Goal: Complete application form

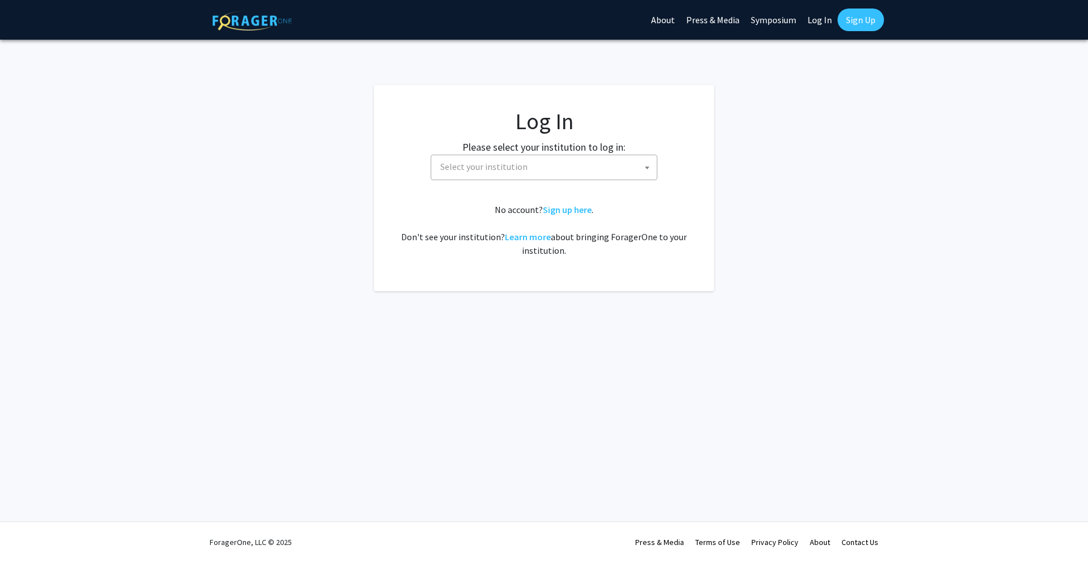
select select
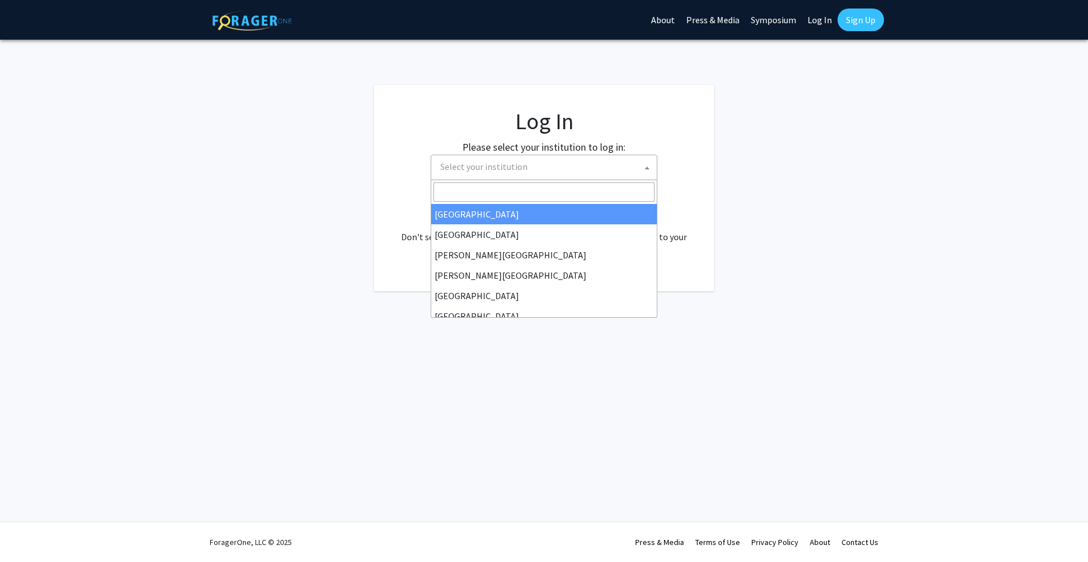
click at [550, 168] on span "Select your institution" at bounding box center [546, 166] width 221 height 23
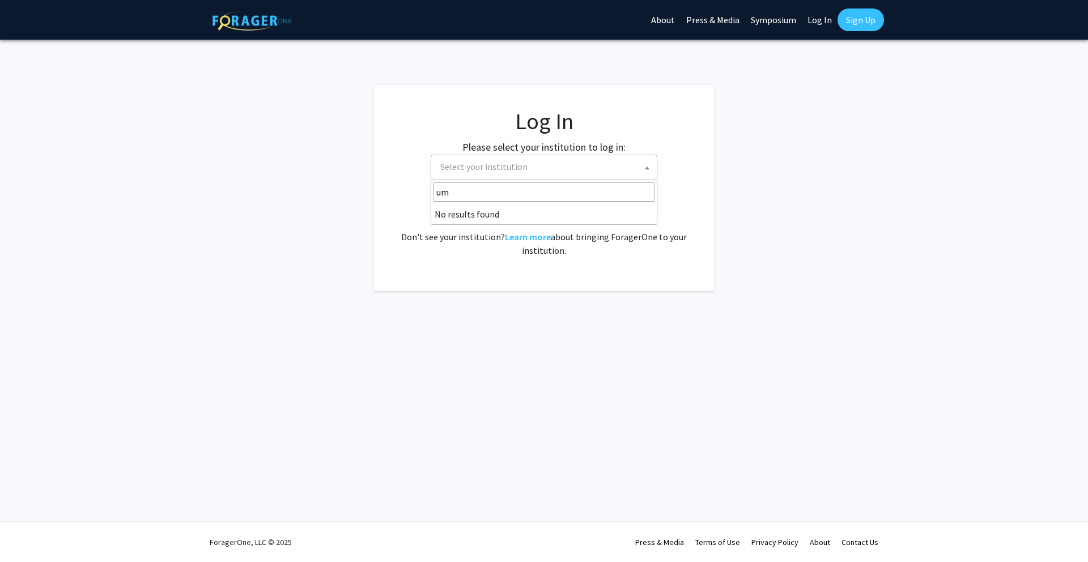
type input "u"
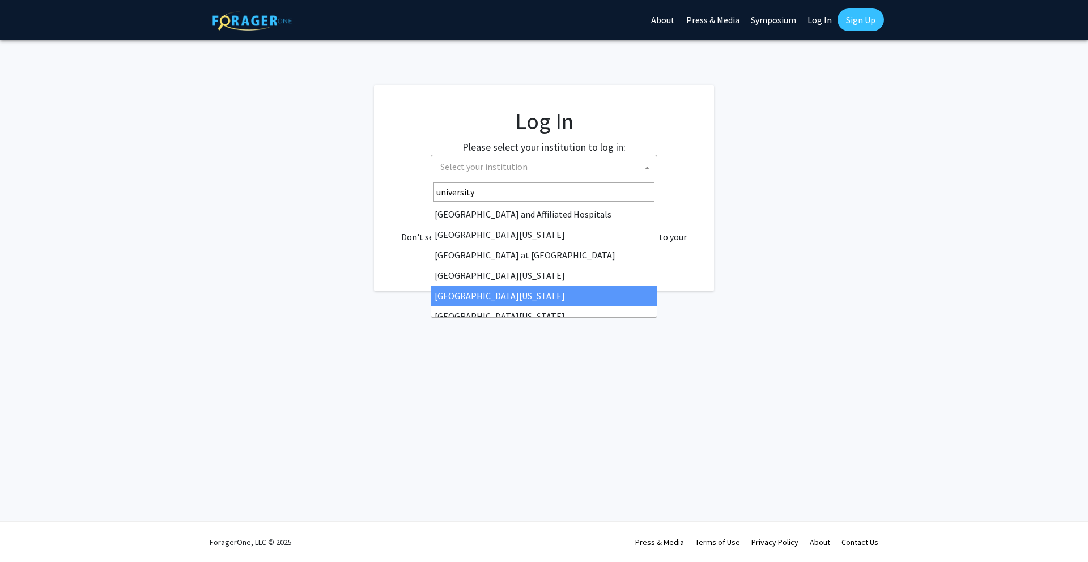
type input "university"
select select "31"
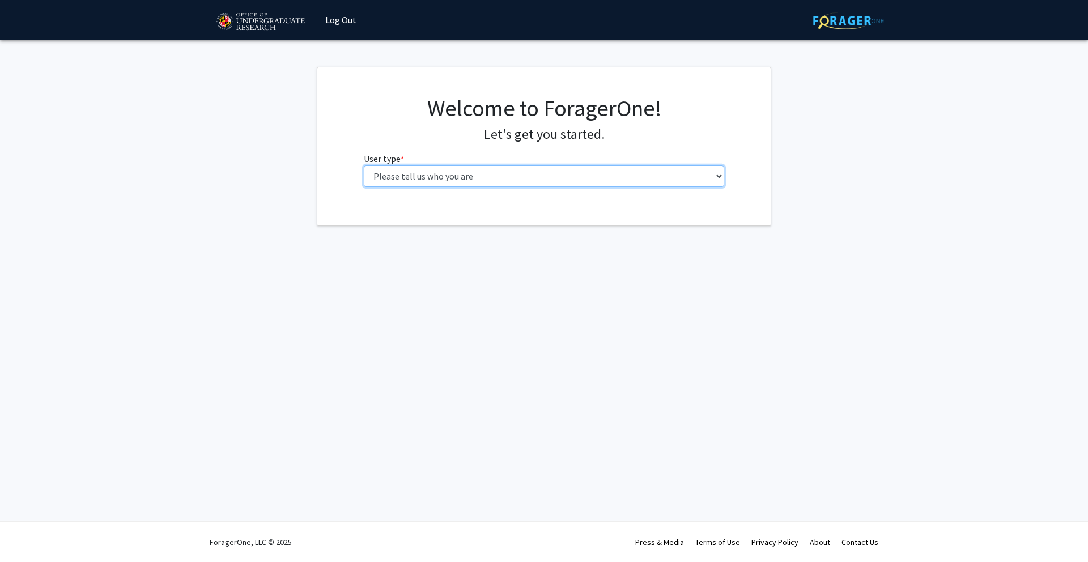
click at [692, 171] on select "Please tell us who you are Undergraduate Student Master's Student Doctoral Cand…" at bounding box center [544, 176] width 361 height 22
select select "5: faculty"
click at [364, 165] on select "Please tell us who you are Undergraduate Student Master's Student Doctoral Cand…" at bounding box center [544, 176] width 361 height 22
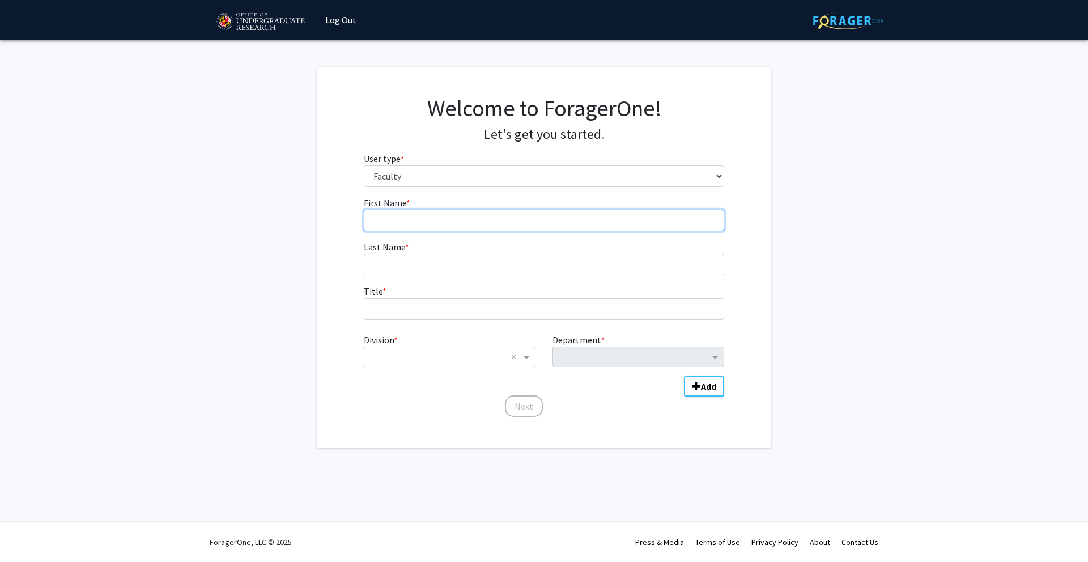
click at [529, 228] on input "First Name * required" at bounding box center [544, 221] width 361 height 22
drag, startPoint x: 453, startPoint y: 223, endPoint x: 402, endPoint y: 221, distance: 51.0
click at [402, 221] on input "[PERSON_NAME]" at bounding box center [544, 221] width 361 height 22
type input "Mostafa"
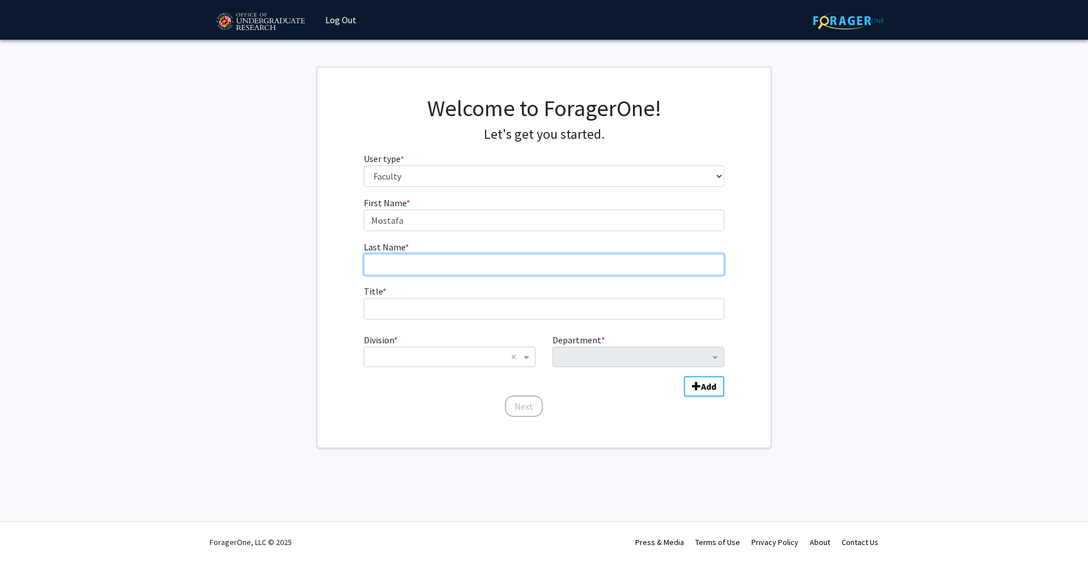
click at [401, 261] on input "Last Name * required" at bounding box center [544, 265] width 361 height 22
paste input "Ghanem"
type input "Ghanem"
click at [401, 296] on fg-input "Title * required" at bounding box center [544, 301] width 361 height 35
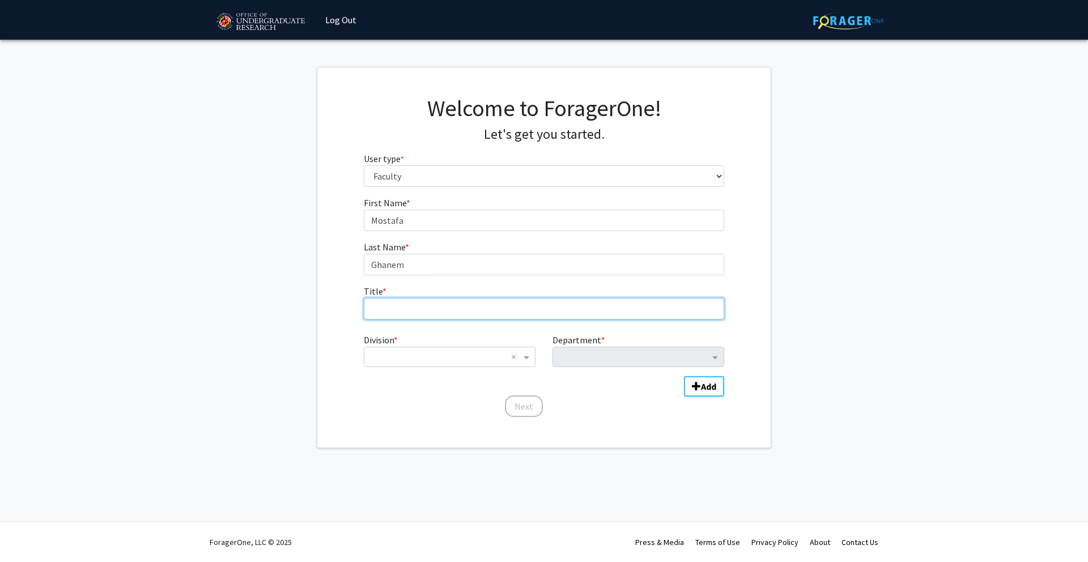
click at [402, 304] on input "Title * required" at bounding box center [544, 309] width 361 height 22
type input "Assistant professor"
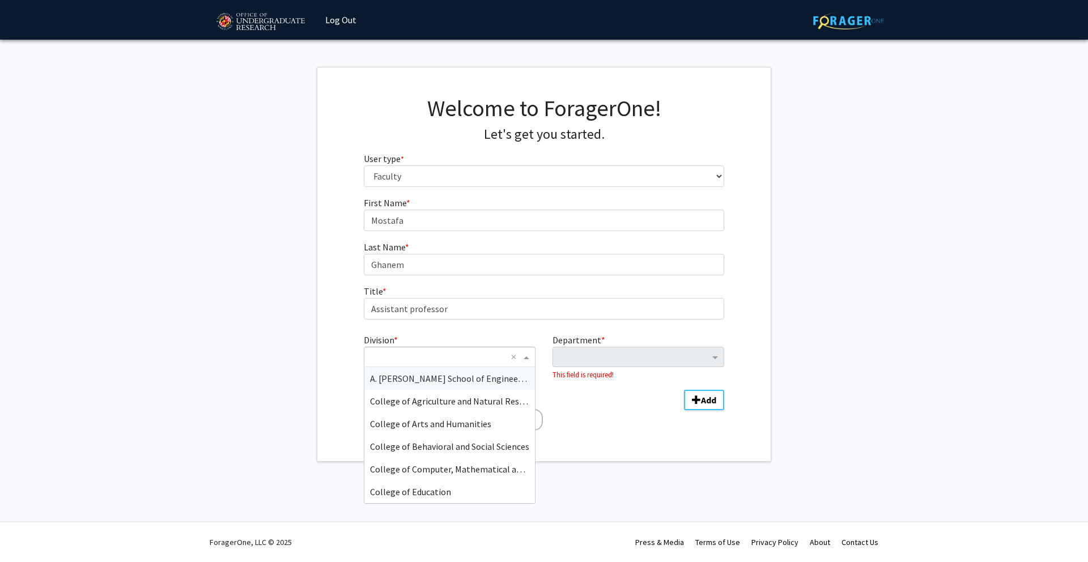
click at [420, 352] on input "Division" at bounding box center [438, 357] width 137 height 14
click at [446, 397] on span "College of Agriculture and Natural Resources" at bounding box center [457, 400] width 174 height 11
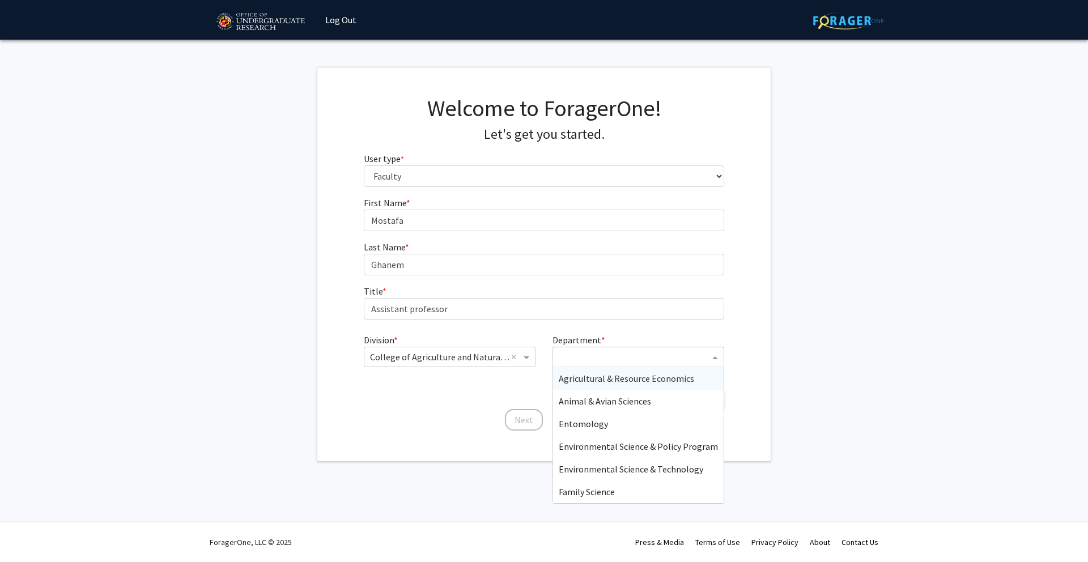
click at [599, 358] on input "Department" at bounding box center [634, 358] width 151 height 14
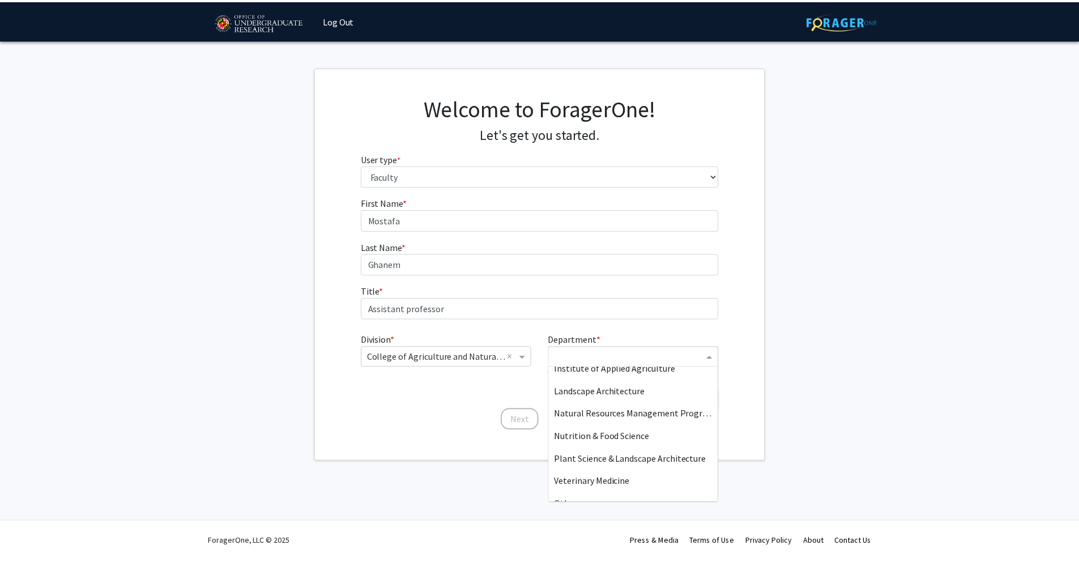
scroll to position [159, 0]
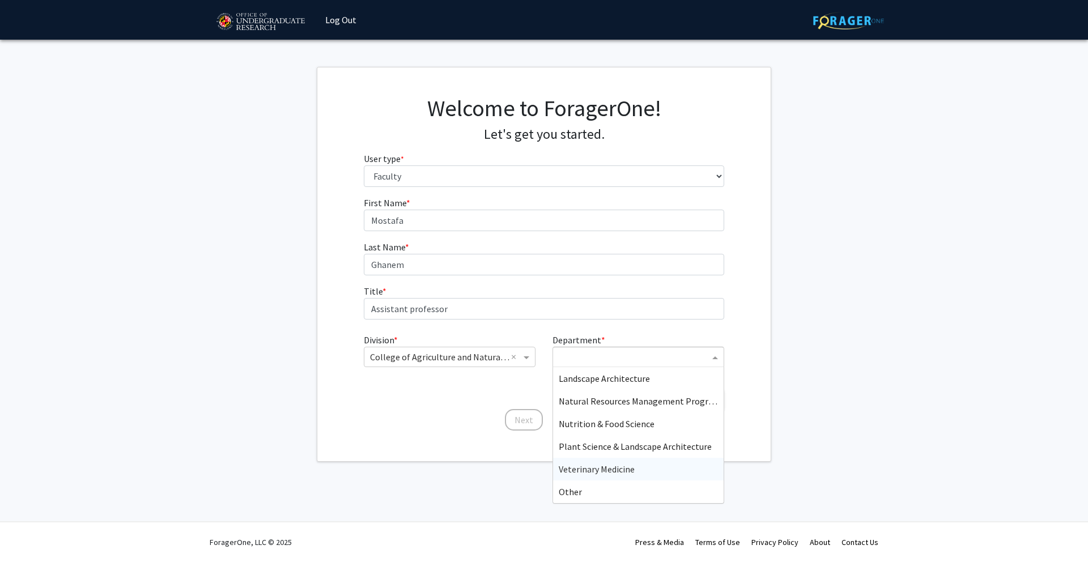
click at [584, 470] on span "Veterinary Medicine" at bounding box center [597, 468] width 76 height 11
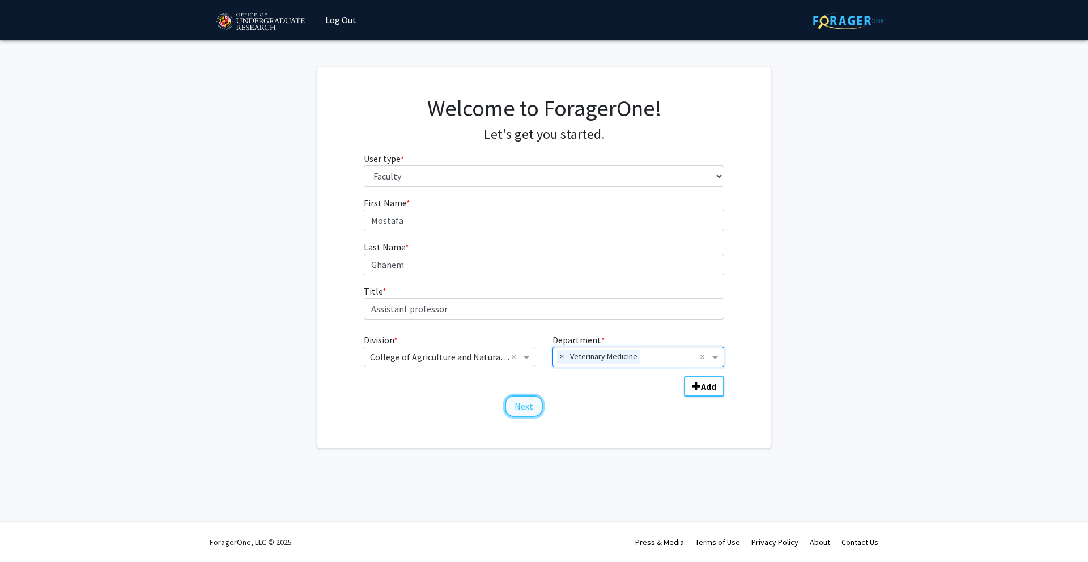
click at [529, 404] on button "Next" at bounding box center [524, 406] width 38 height 22
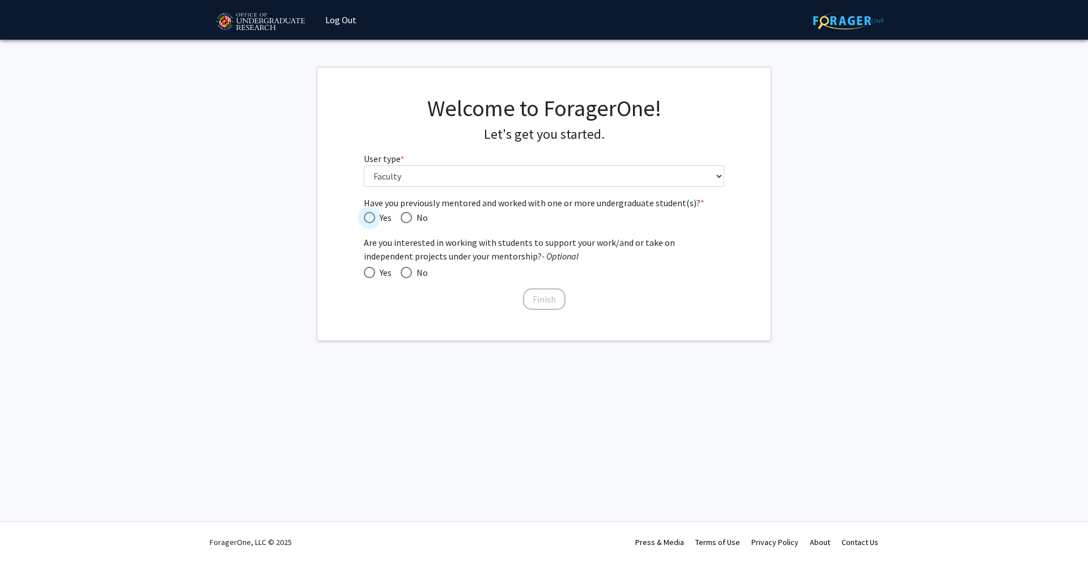
click at [372, 217] on span "Have you previously mentored and worked with one or more undergraduate student(…" at bounding box center [369, 217] width 11 height 11
click at [372, 217] on input "Yes" at bounding box center [369, 217] width 11 height 11
radio input "true"
click at [369, 275] on span at bounding box center [369, 272] width 11 height 11
click at [369, 275] on input "Yes" at bounding box center [369, 272] width 11 height 11
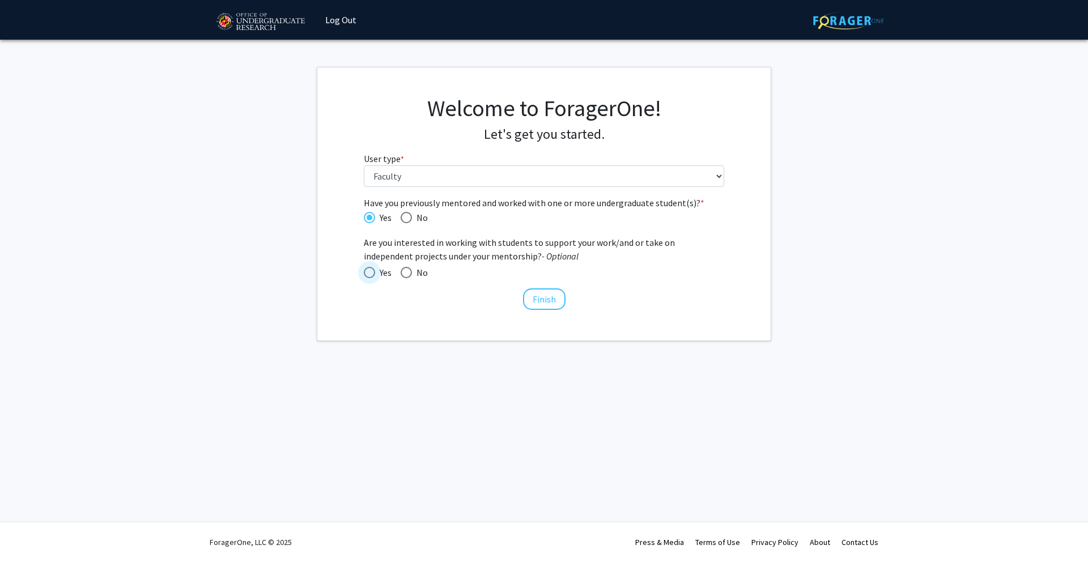
radio input "true"
click at [552, 297] on button "Finish" at bounding box center [544, 299] width 42 height 22
